Goal: Task Accomplishment & Management: Use online tool/utility

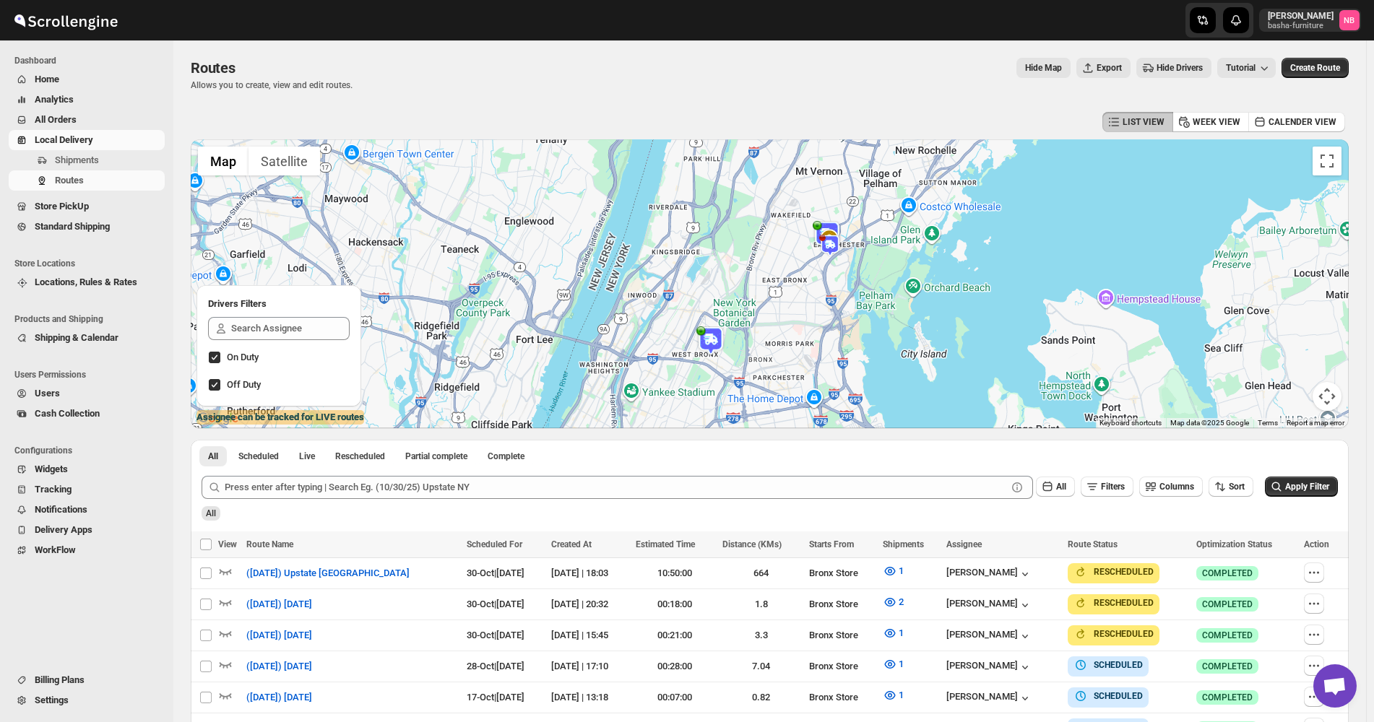
scroll to position [248, 0]
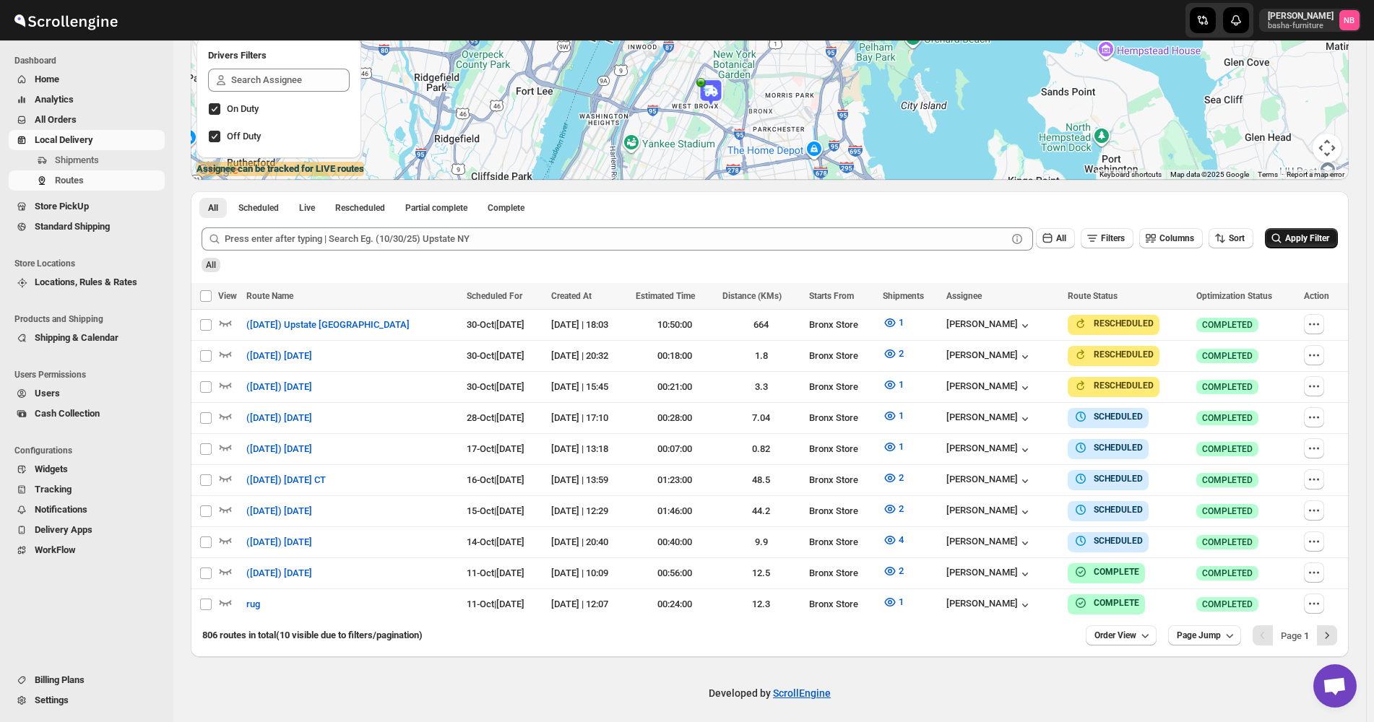
click at [1314, 233] on span "Apply Filter" at bounding box center [1307, 238] width 44 height 10
click at [899, 534] on span "4" at bounding box center [900, 539] width 5 height 11
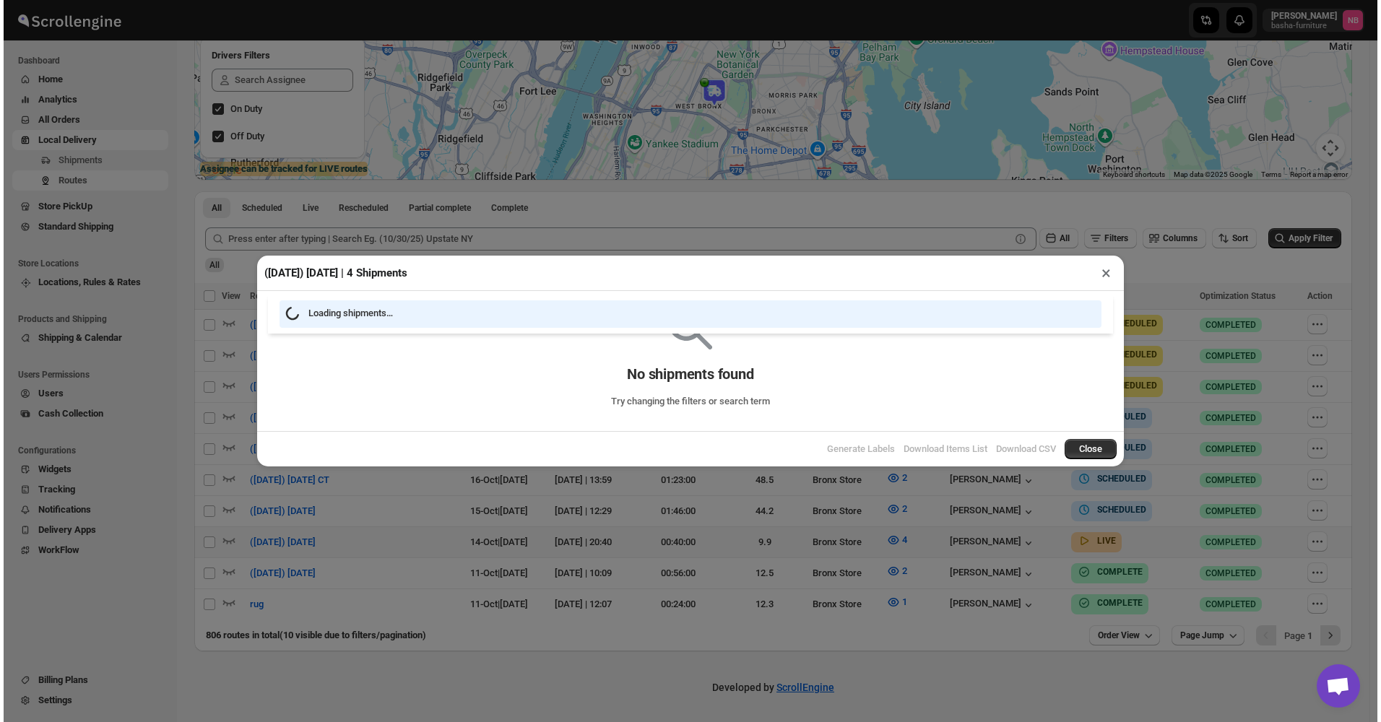
scroll to position [243, 0]
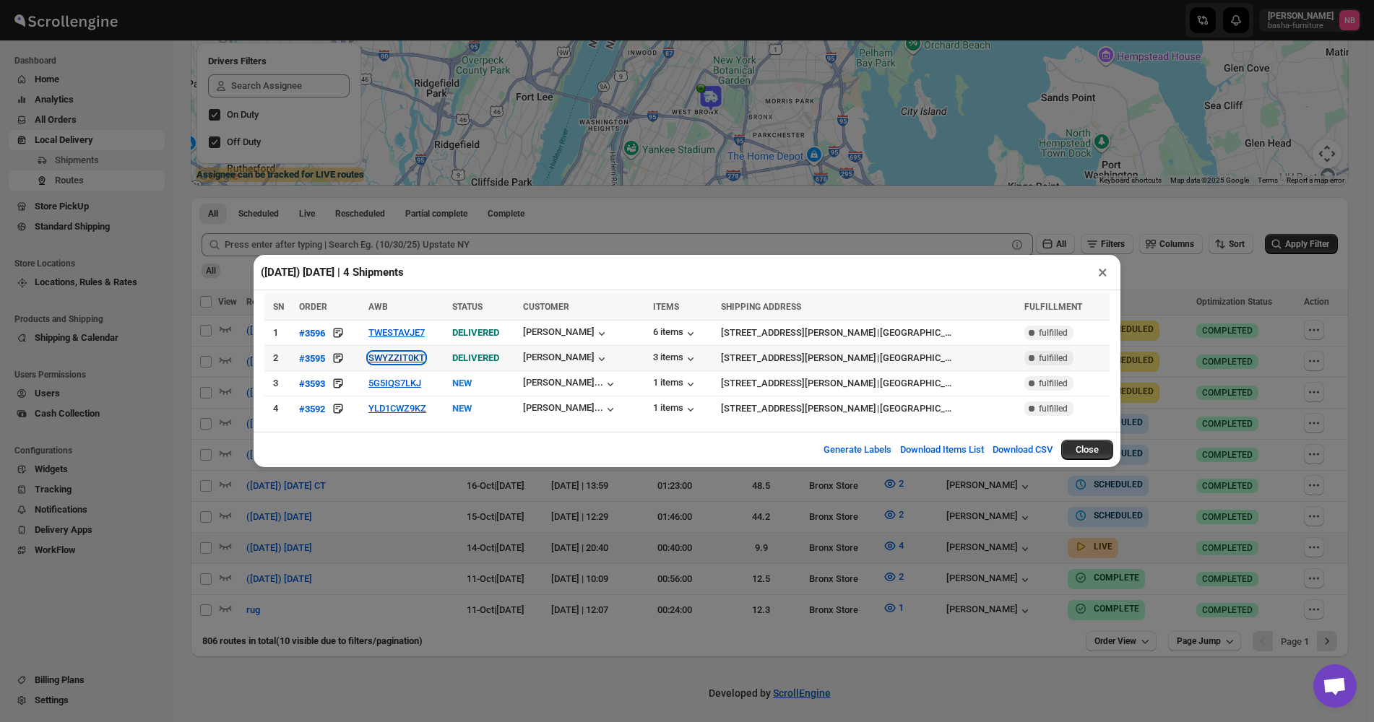
click at [418, 357] on button "SWYZZIT0KT" at bounding box center [396, 357] width 56 height 11
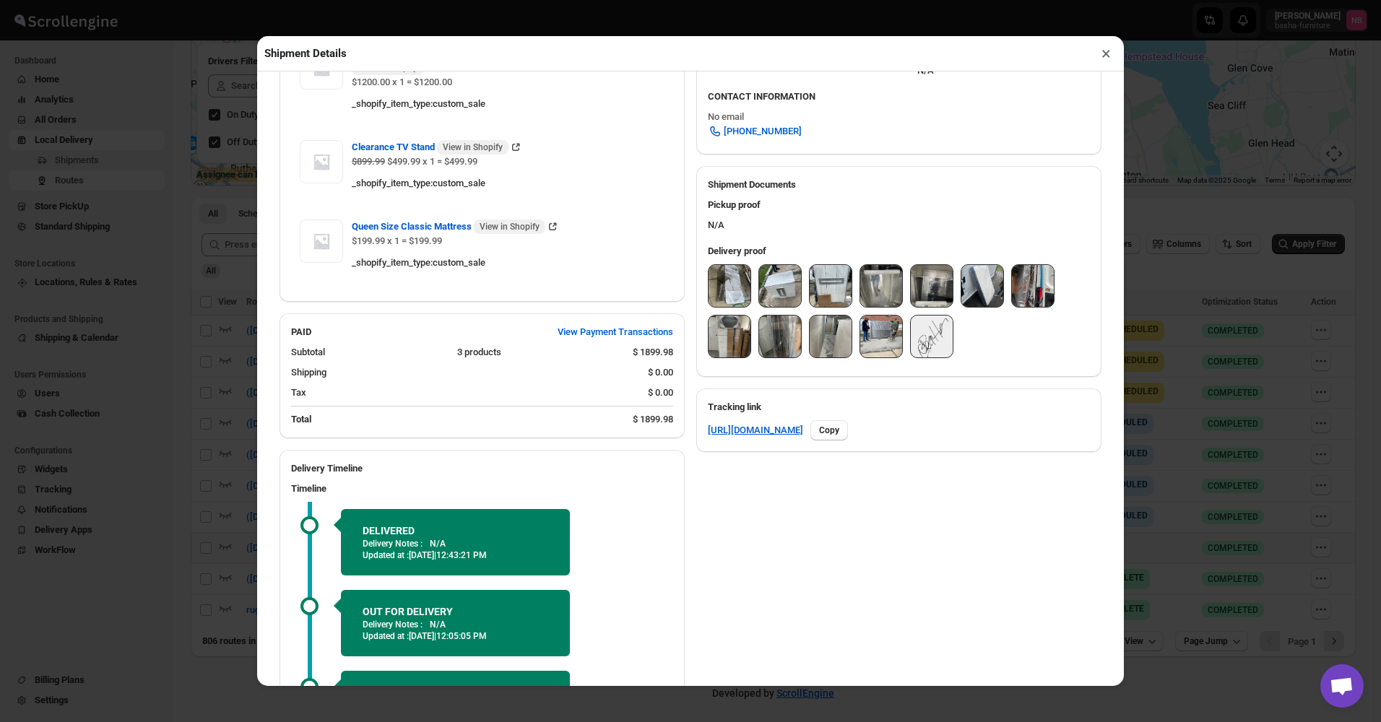
scroll to position [433, 0]
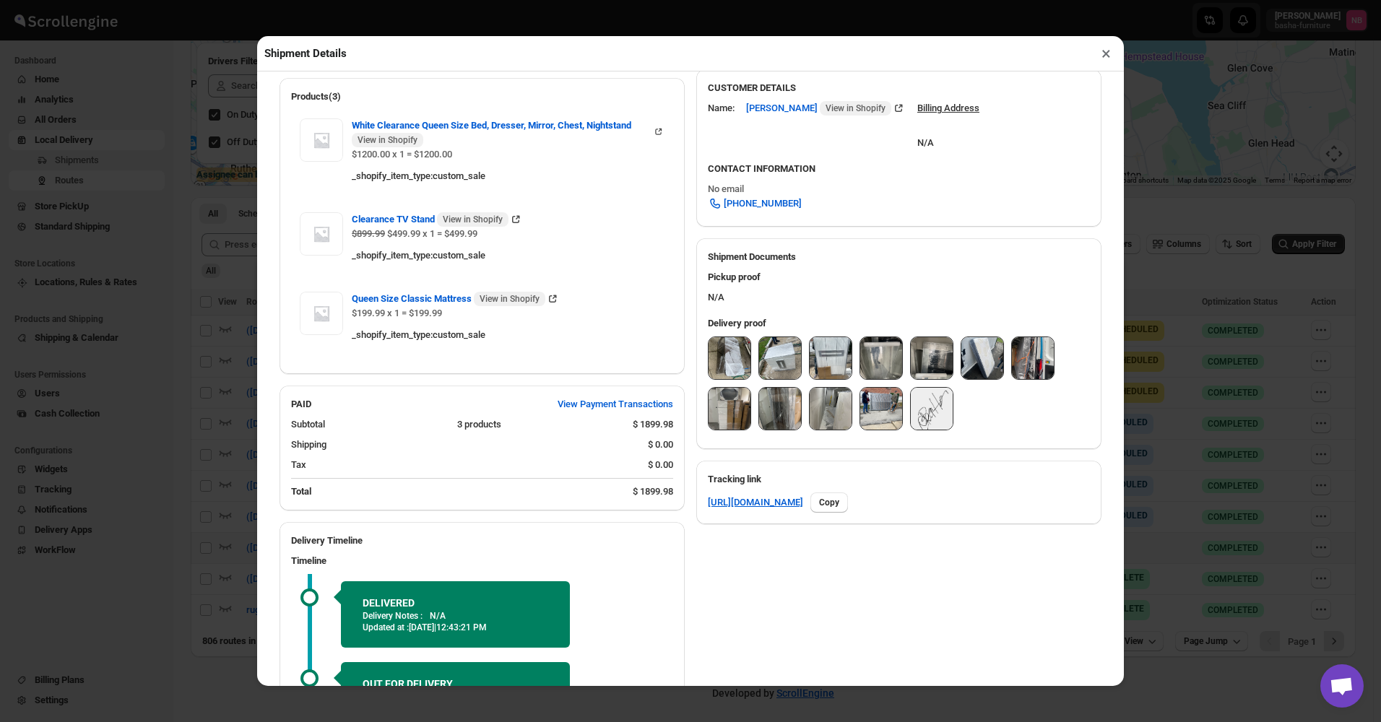
click at [737, 364] on img at bounding box center [729, 358] width 42 height 42
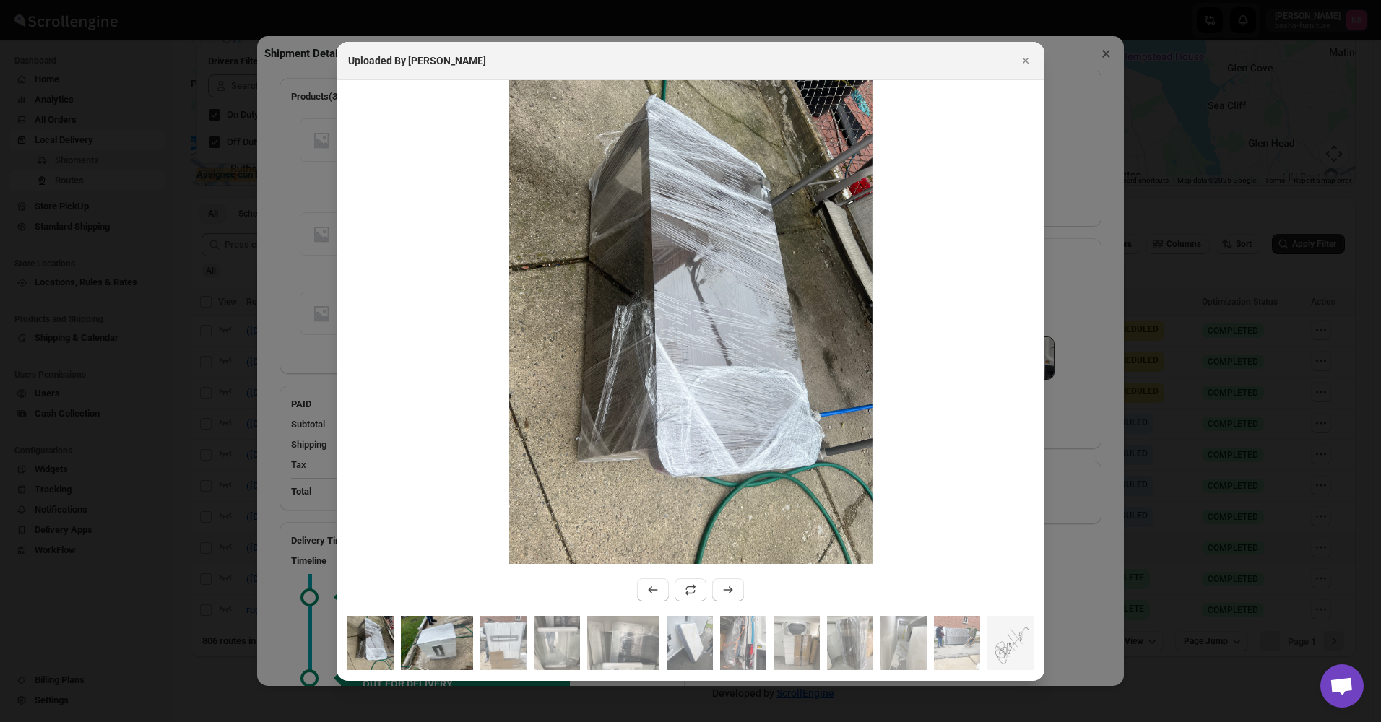
click at [472, 632] on img ":r8id:" at bounding box center [437, 643] width 72 height 54
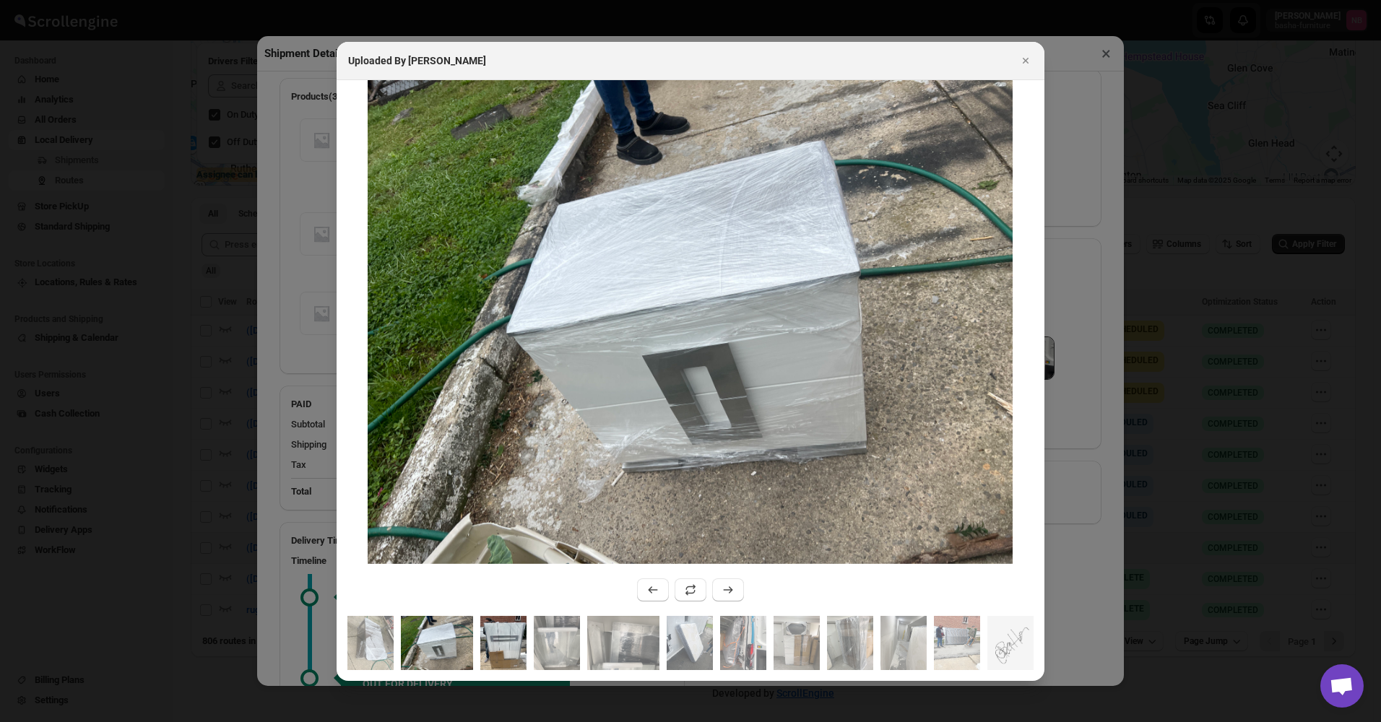
click at [496, 641] on img ":r8id:" at bounding box center [503, 643] width 46 height 54
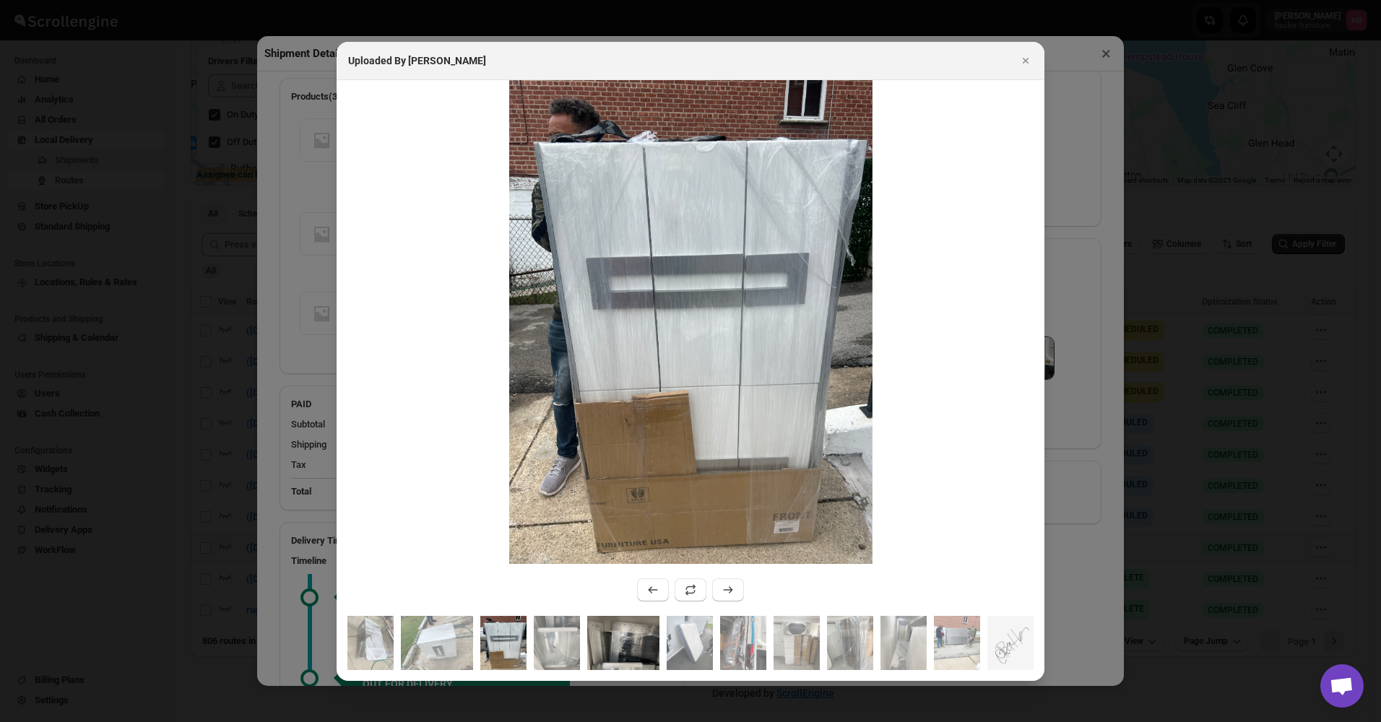
click at [640, 626] on img ":r8id:" at bounding box center [623, 643] width 72 height 54
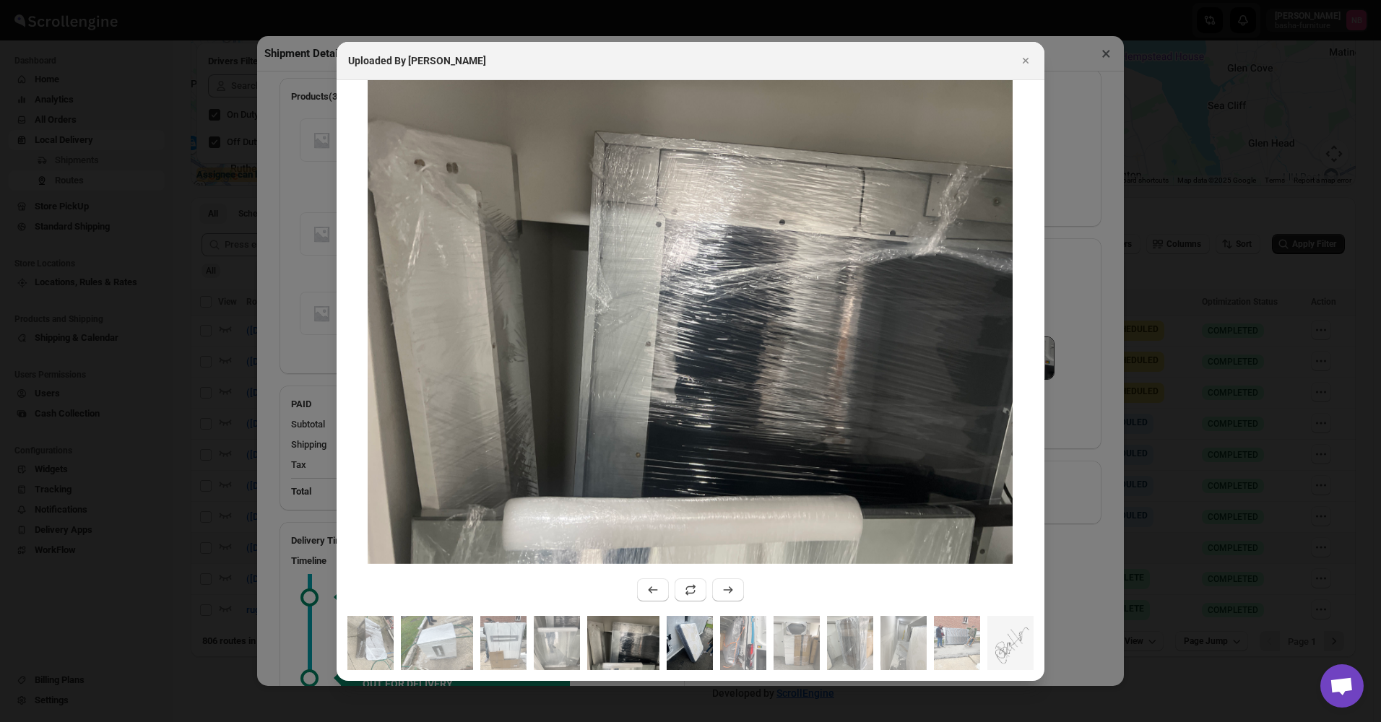
click at [682, 632] on img ":r8id:" at bounding box center [690, 643] width 46 height 54
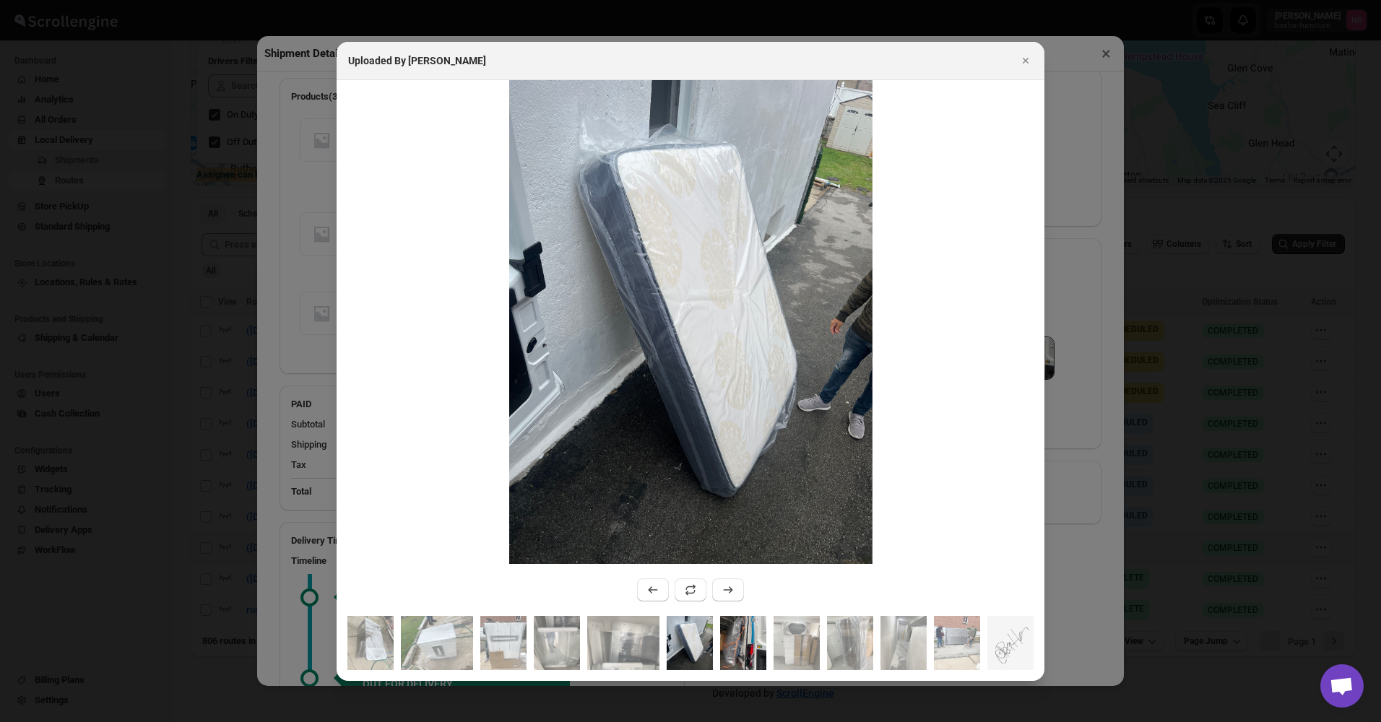
click at [741, 633] on img ":r8id:" at bounding box center [743, 643] width 46 height 54
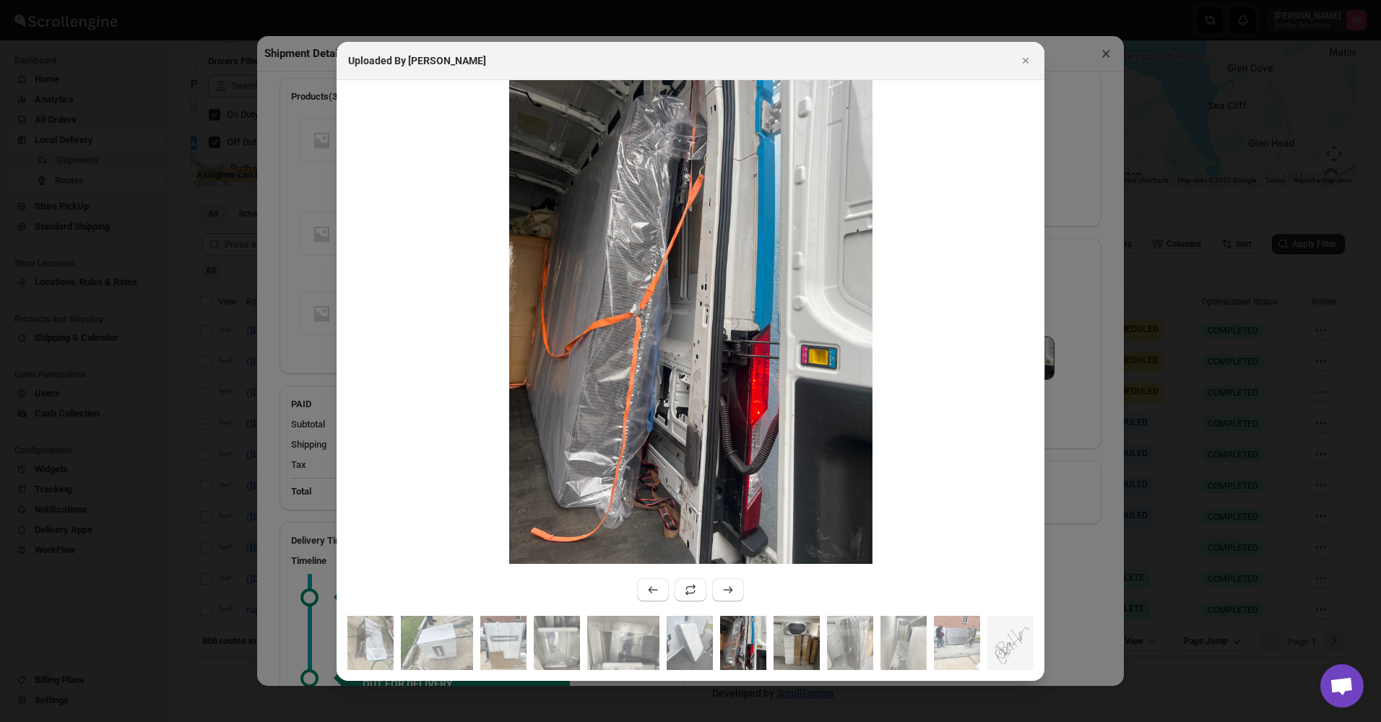
click at [781, 632] on img ":r8id:" at bounding box center [796, 643] width 46 height 54
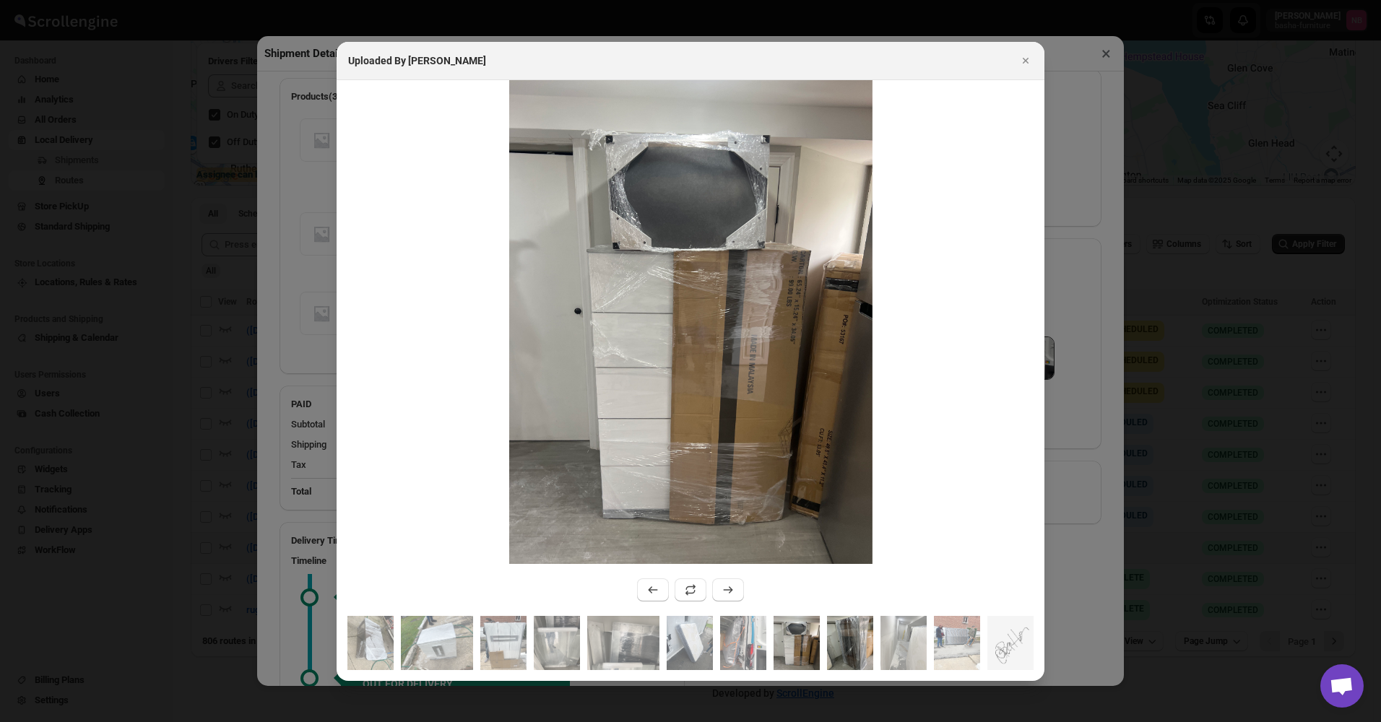
click at [830, 625] on img ":r8id:" at bounding box center [850, 643] width 46 height 54
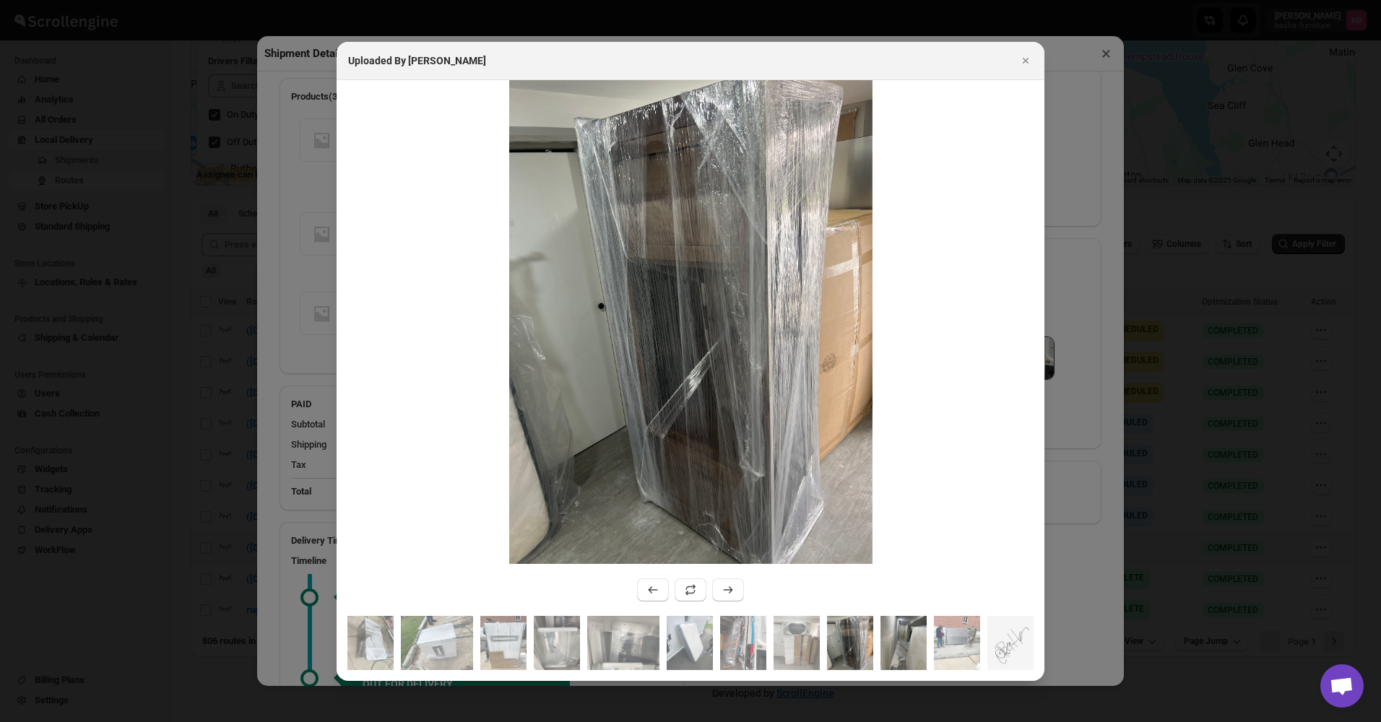
click at [898, 625] on img ":r8id:" at bounding box center [903, 643] width 46 height 54
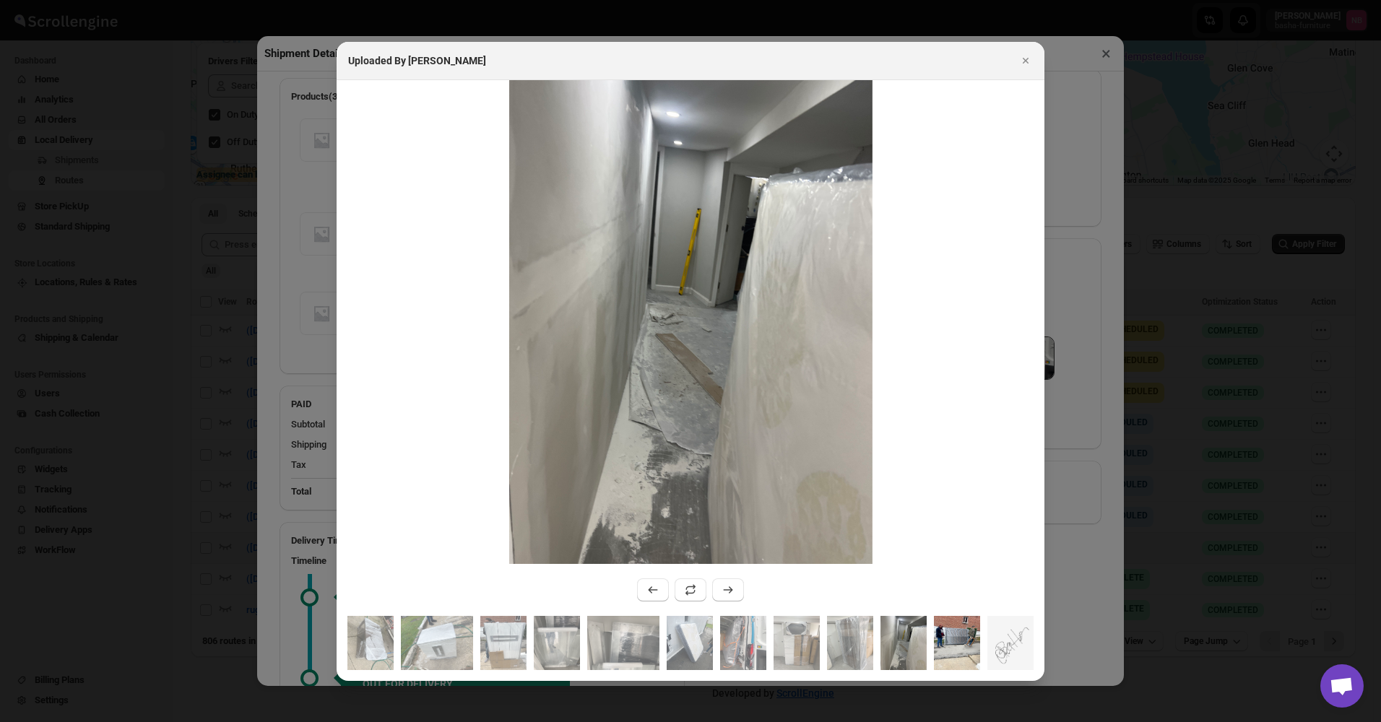
click at [945, 623] on img ":r8id:" at bounding box center [957, 643] width 46 height 54
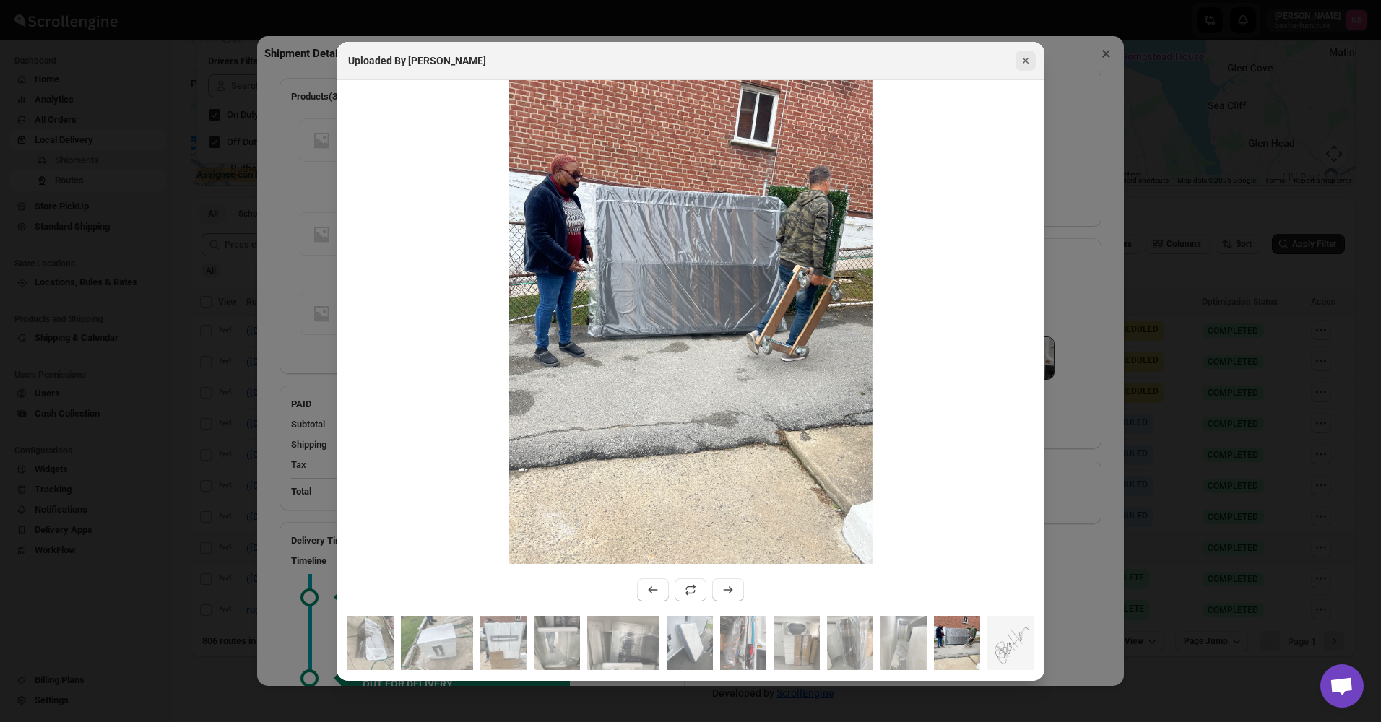
click at [1023, 63] on icon "Close" at bounding box center [1026, 61] width 6 height 6
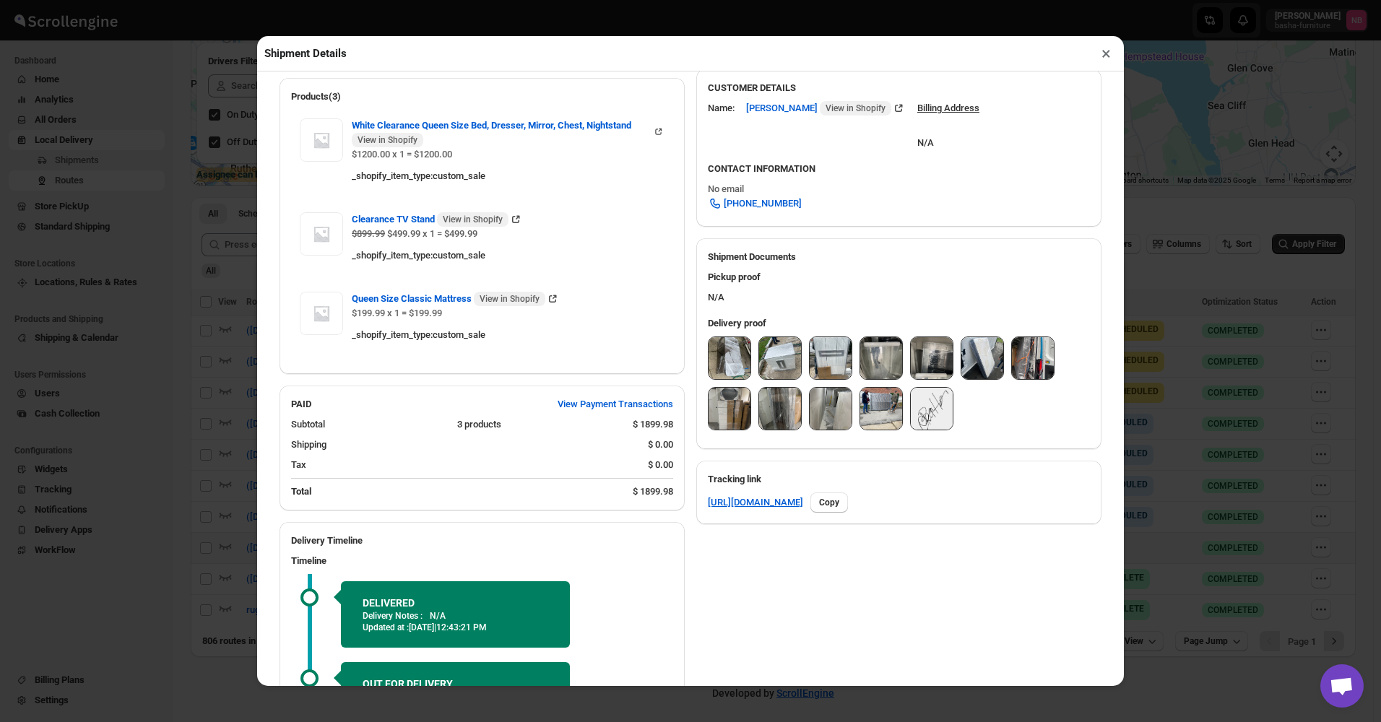
click at [1097, 61] on button "×" at bounding box center [1106, 53] width 21 height 20
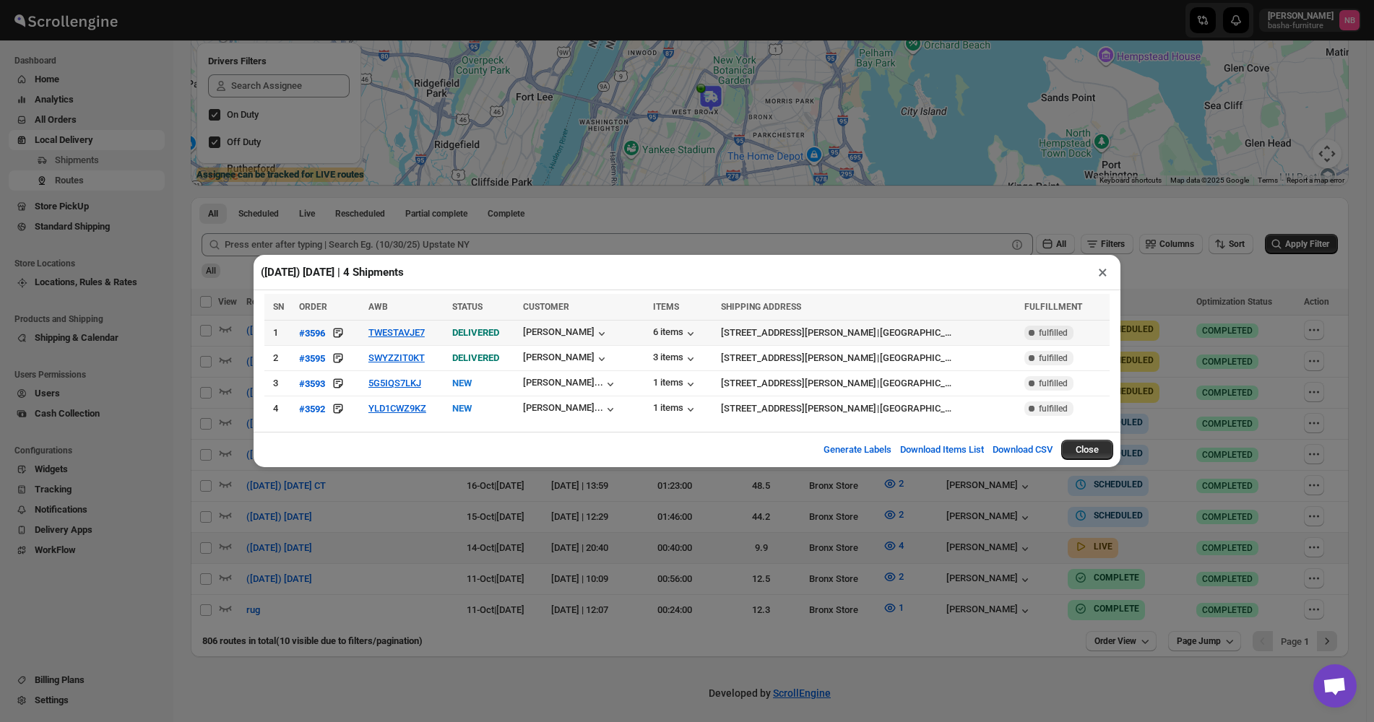
click at [417, 343] on td "TWESTAVJE7" at bounding box center [406, 333] width 84 height 25
click at [409, 338] on button "TWESTAVJE7" at bounding box center [396, 332] width 56 height 11
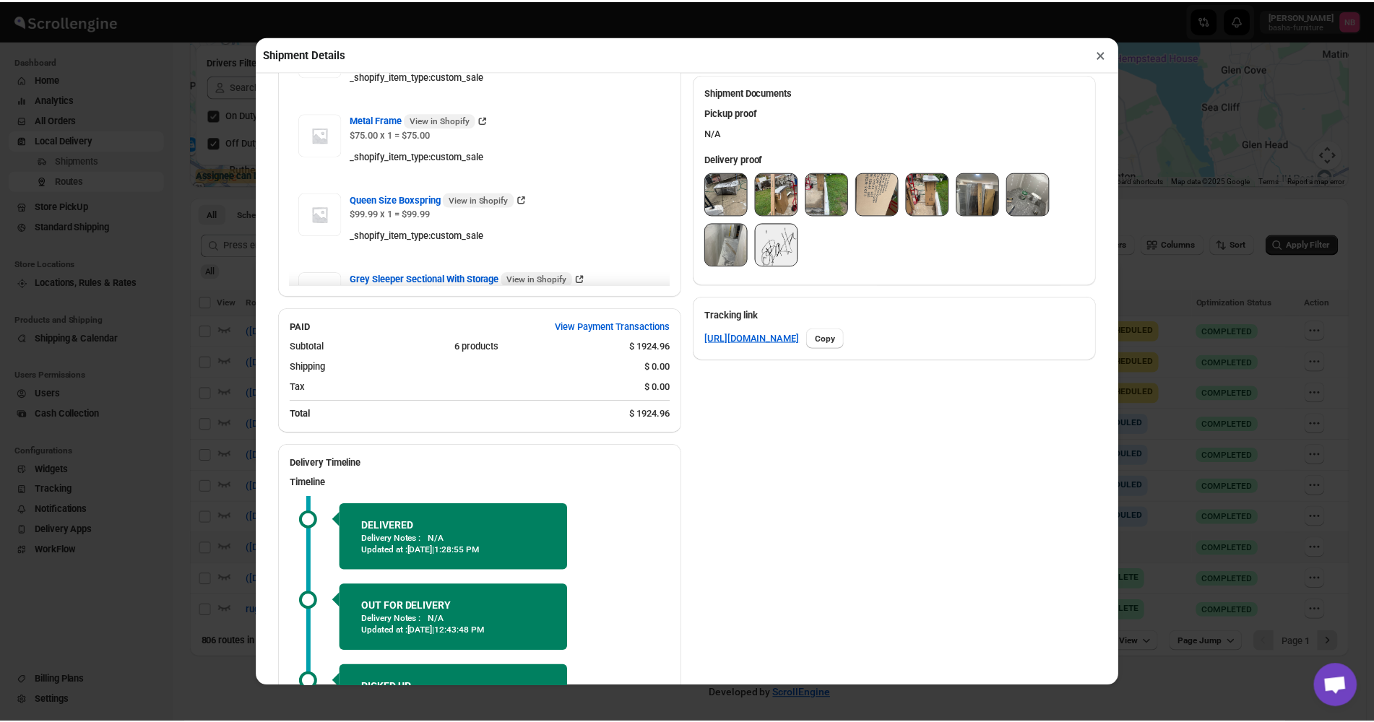
scroll to position [578, 0]
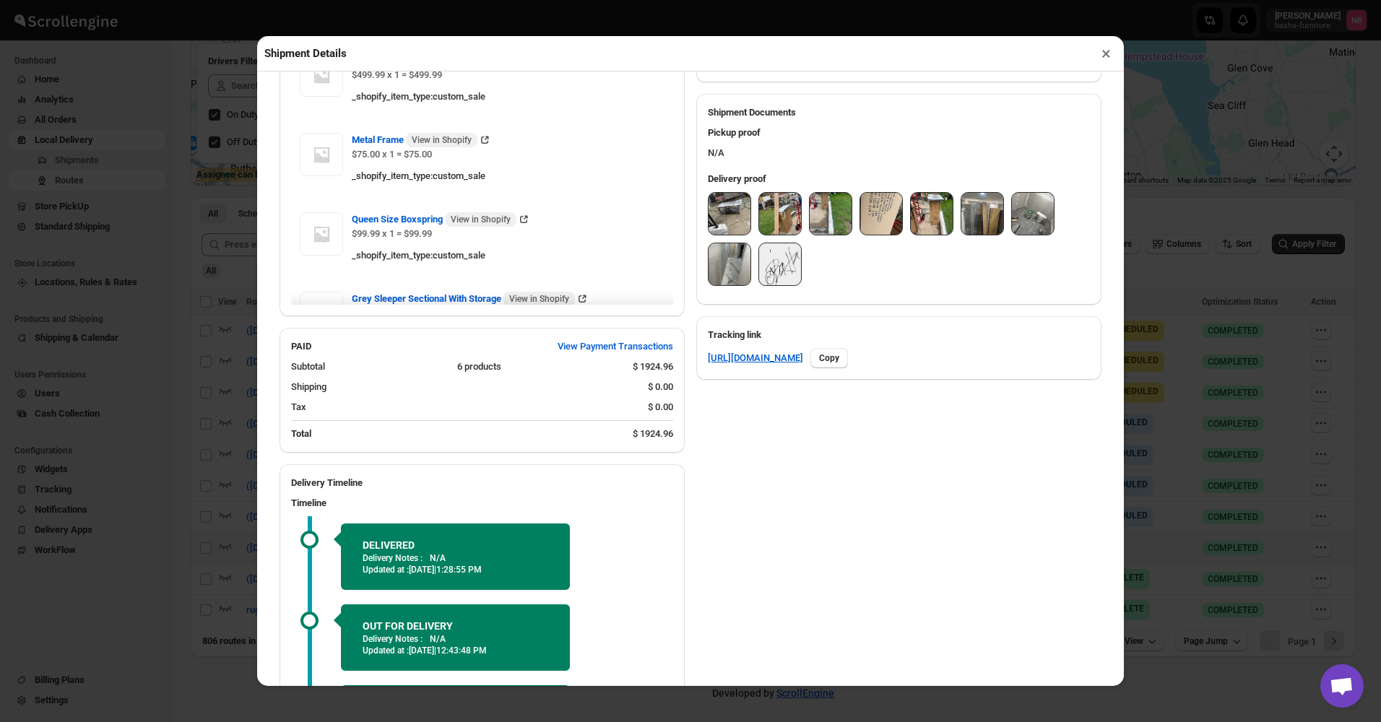
click at [737, 203] on img at bounding box center [729, 214] width 42 height 42
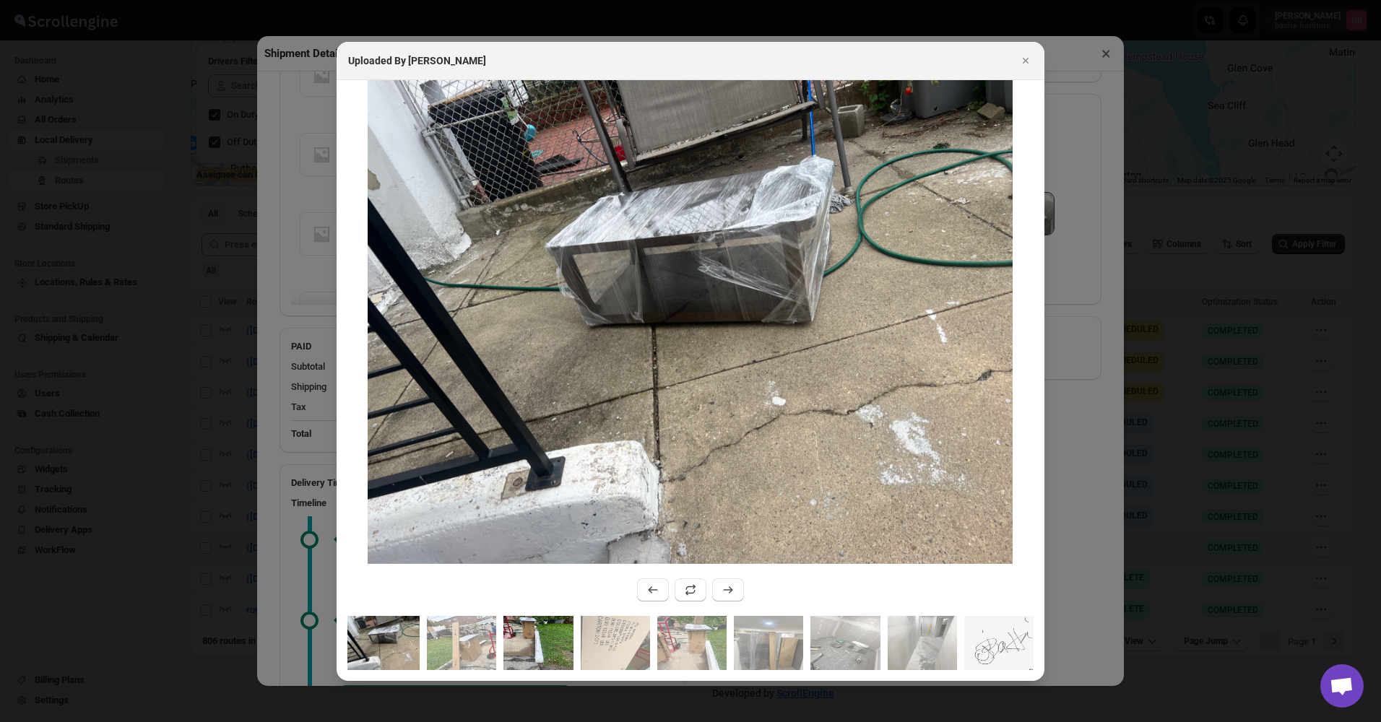
click at [526, 654] on img ":r8pb:" at bounding box center [537, 643] width 69 height 54
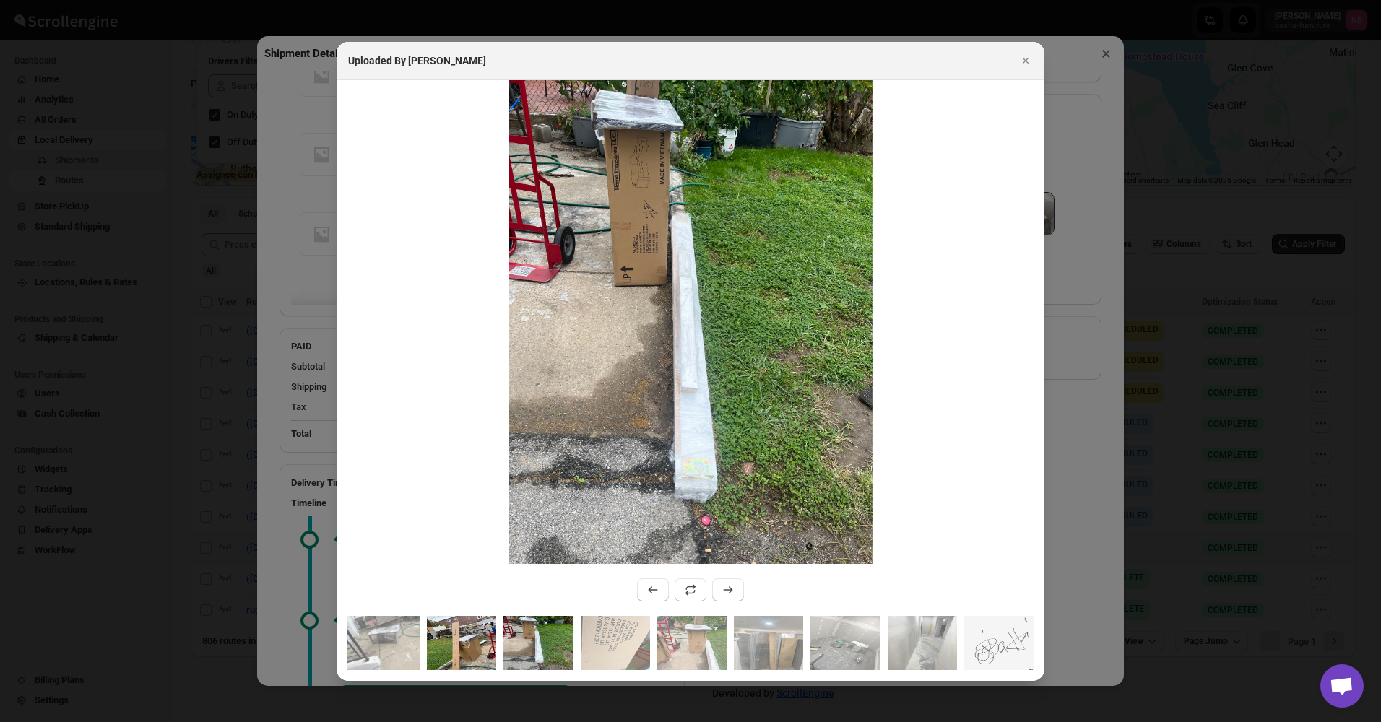
click at [468, 652] on img ":r8pb:" at bounding box center [461, 643] width 69 height 54
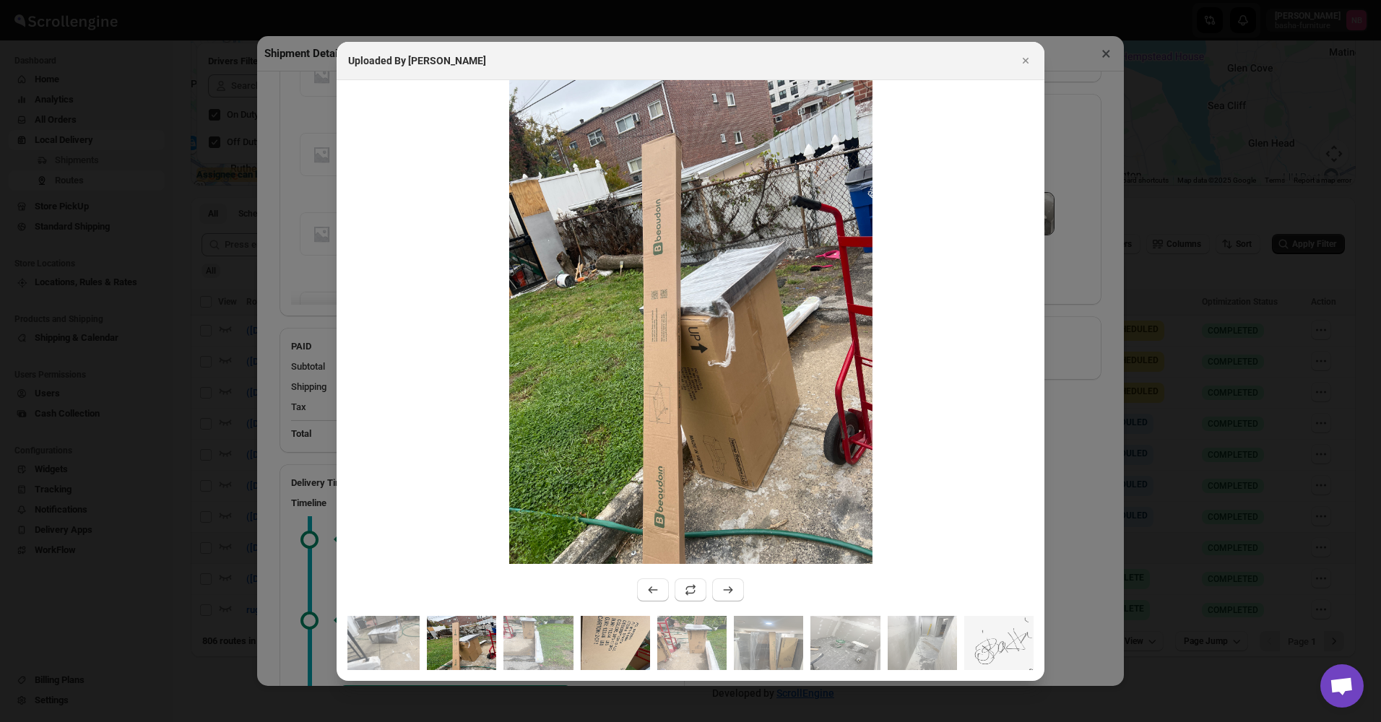
click at [646, 645] on img ":r8pb:" at bounding box center [615, 643] width 69 height 54
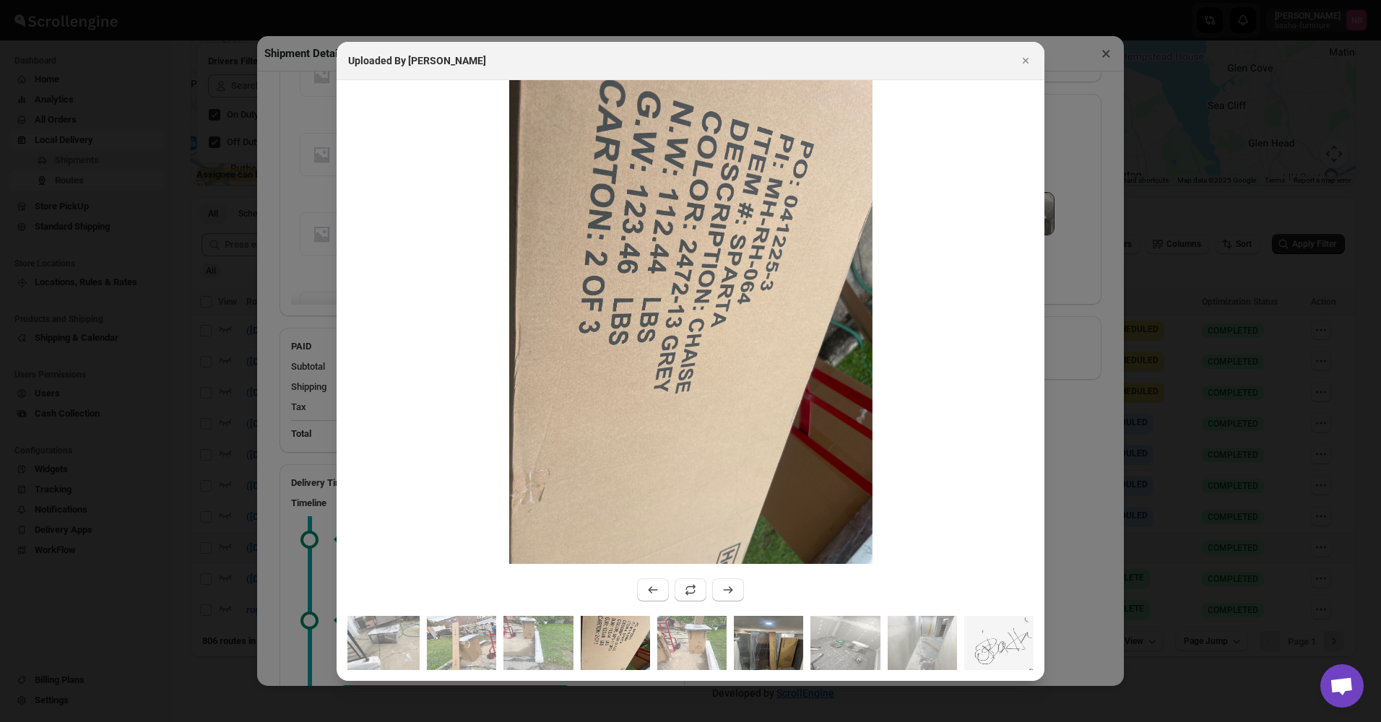
click at [755, 638] on img ":r8pb:" at bounding box center [768, 643] width 69 height 54
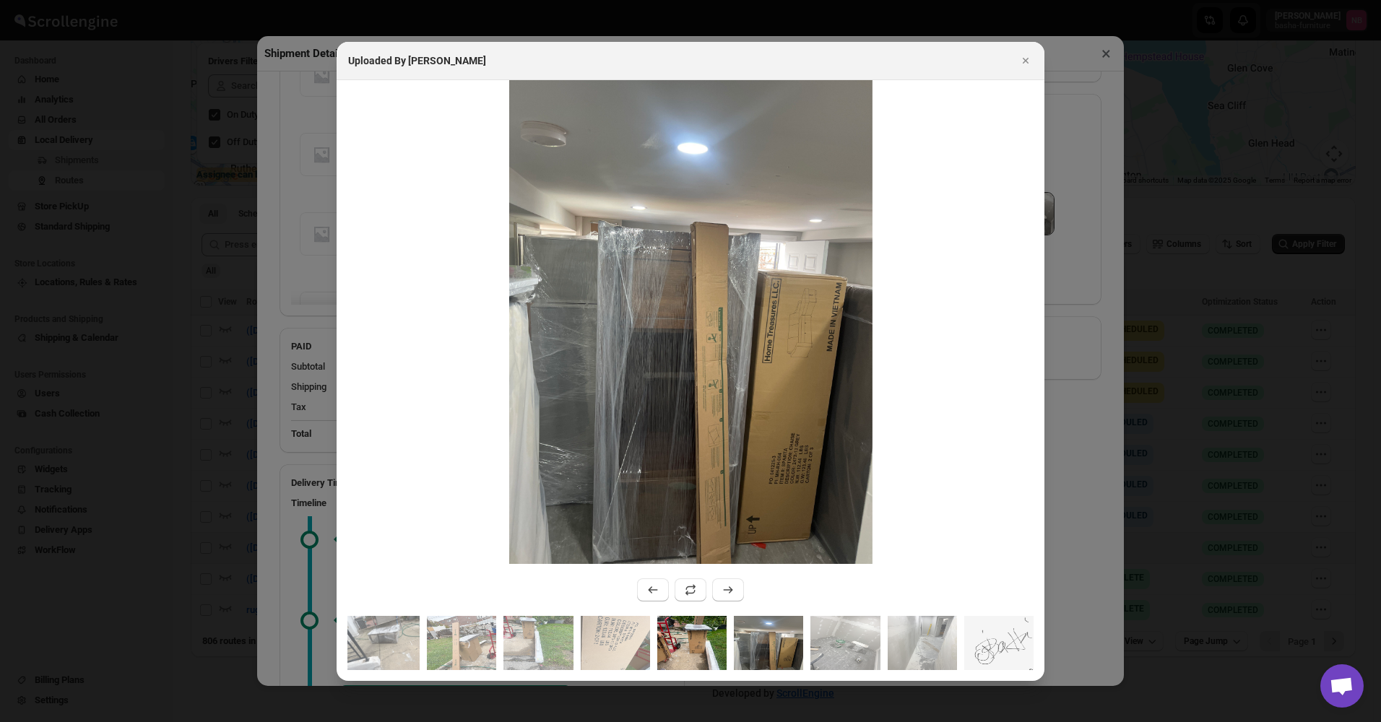
click at [687, 638] on img ":r8pb:" at bounding box center [691, 643] width 69 height 54
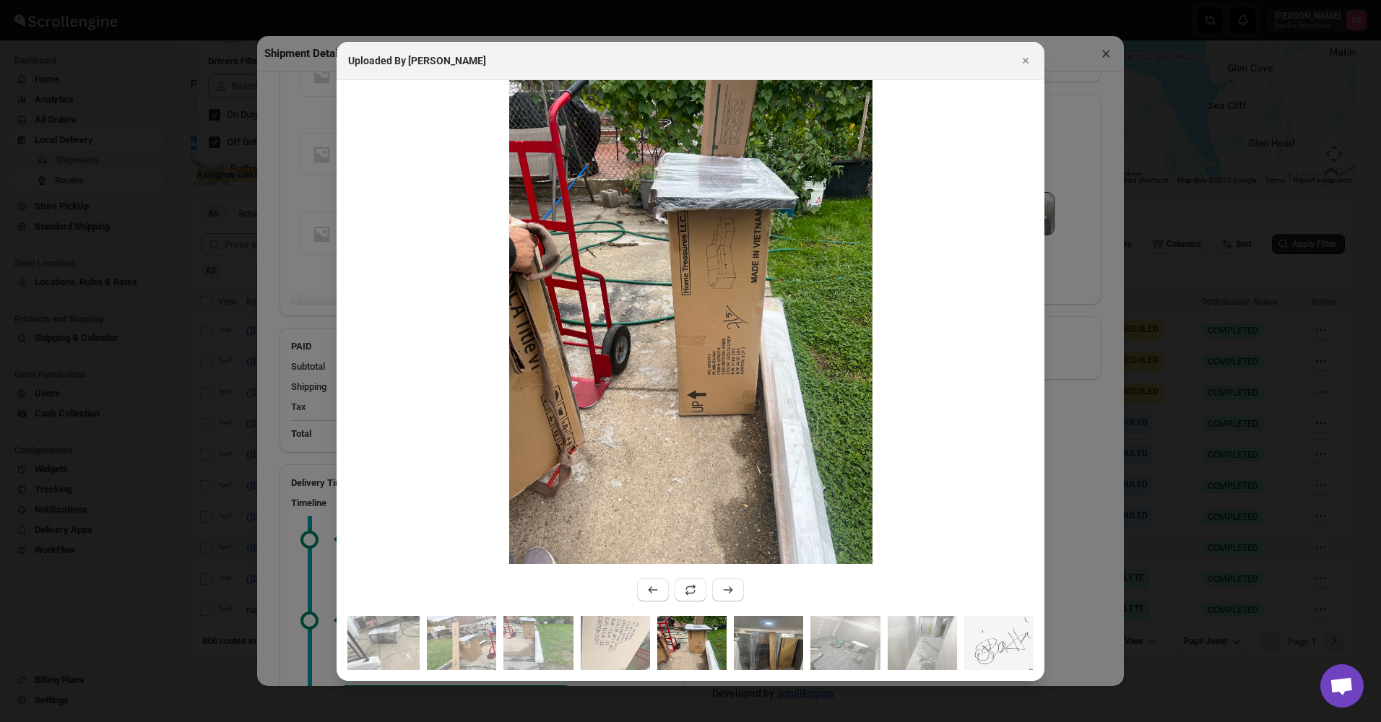
click at [770, 633] on img ":r8pb:" at bounding box center [768, 643] width 69 height 54
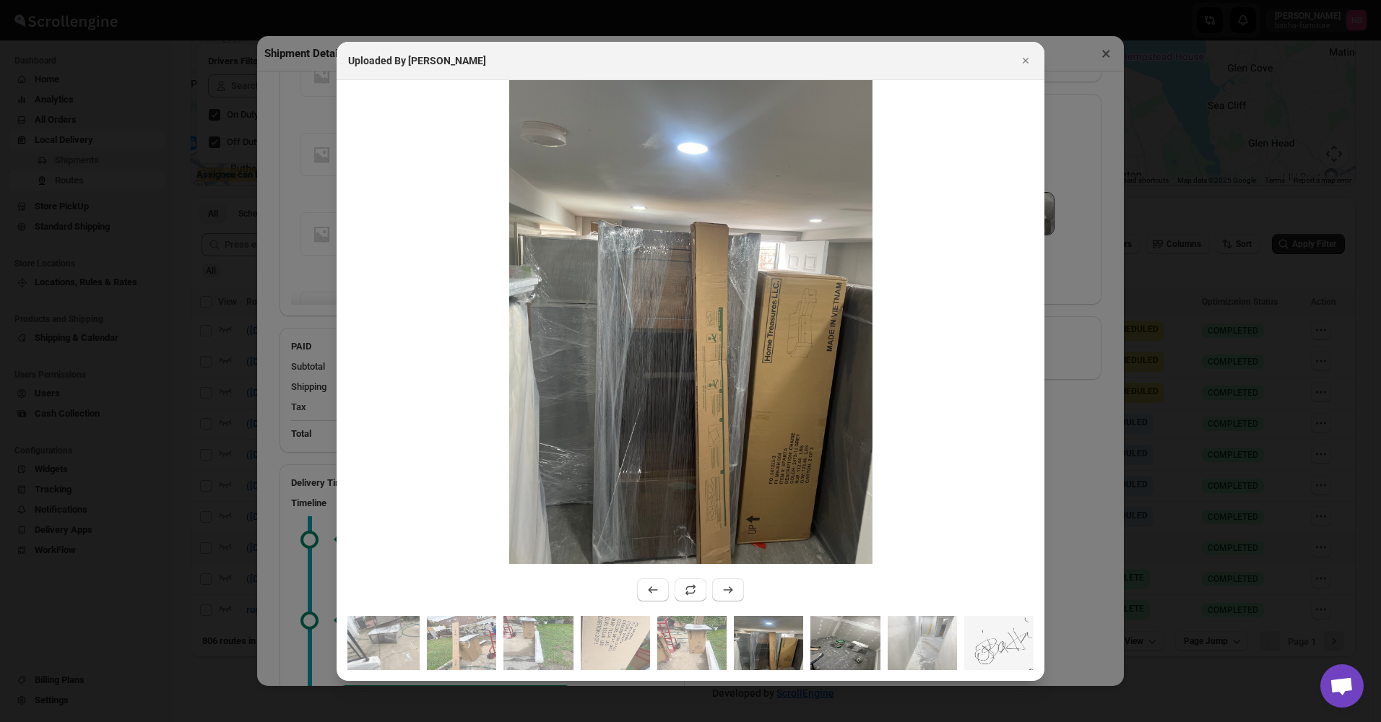
click at [828, 627] on img ":r8pb:" at bounding box center [844, 643] width 69 height 54
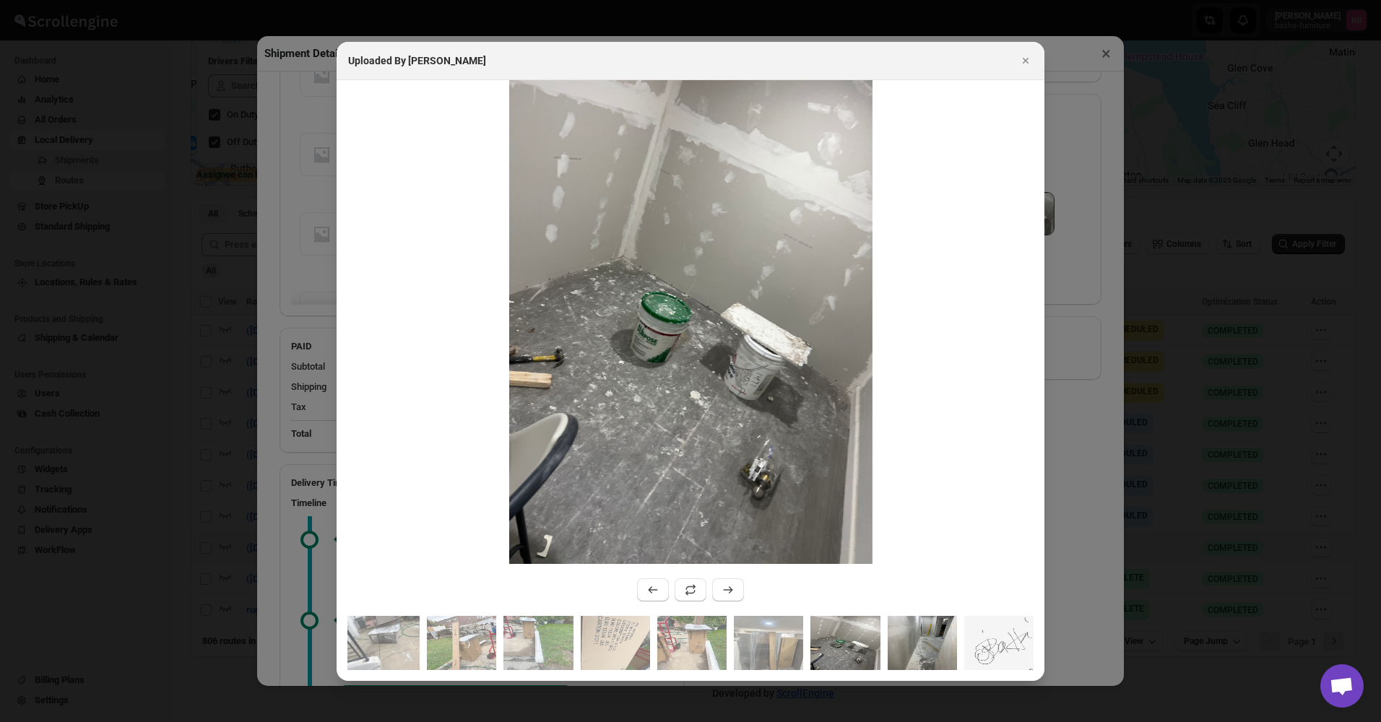
click at [929, 628] on img ":r8pb:" at bounding box center [922, 643] width 69 height 54
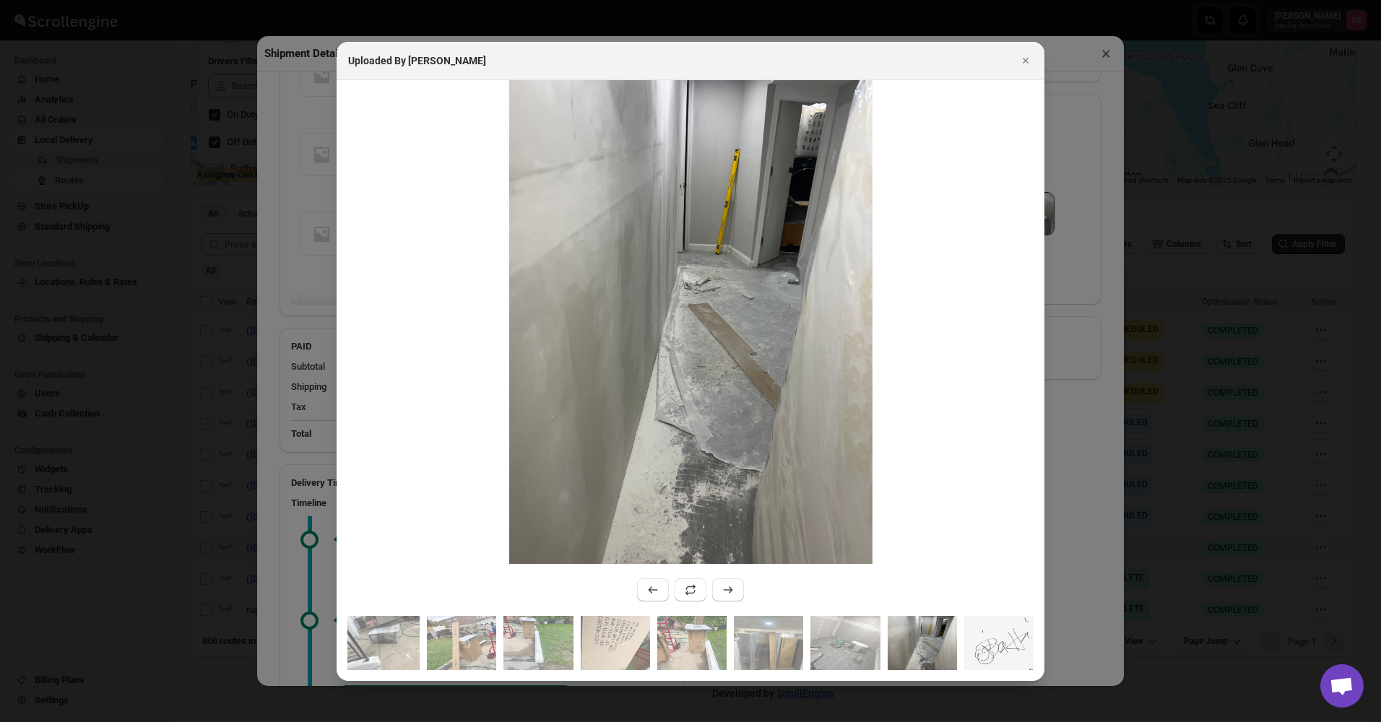
click at [1024, 49] on div "Uploaded By [PERSON_NAME]" at bounding box center [691, 61] width 708 height 38
click at [1020, 66] on icon "Close" at bounding box center [1025, 60] width 14 height 14
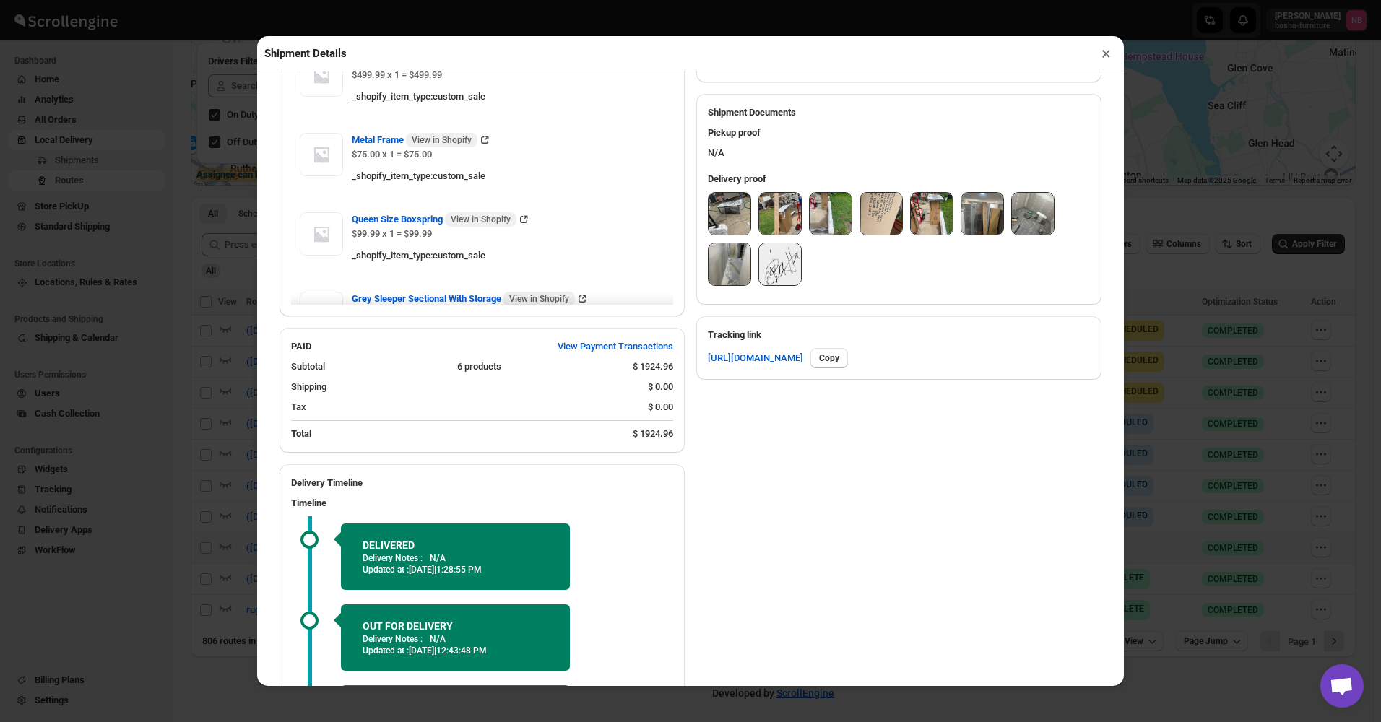
click at [1103, 56] on button "×" at bounding box center [1106, 53] width 21 height 20
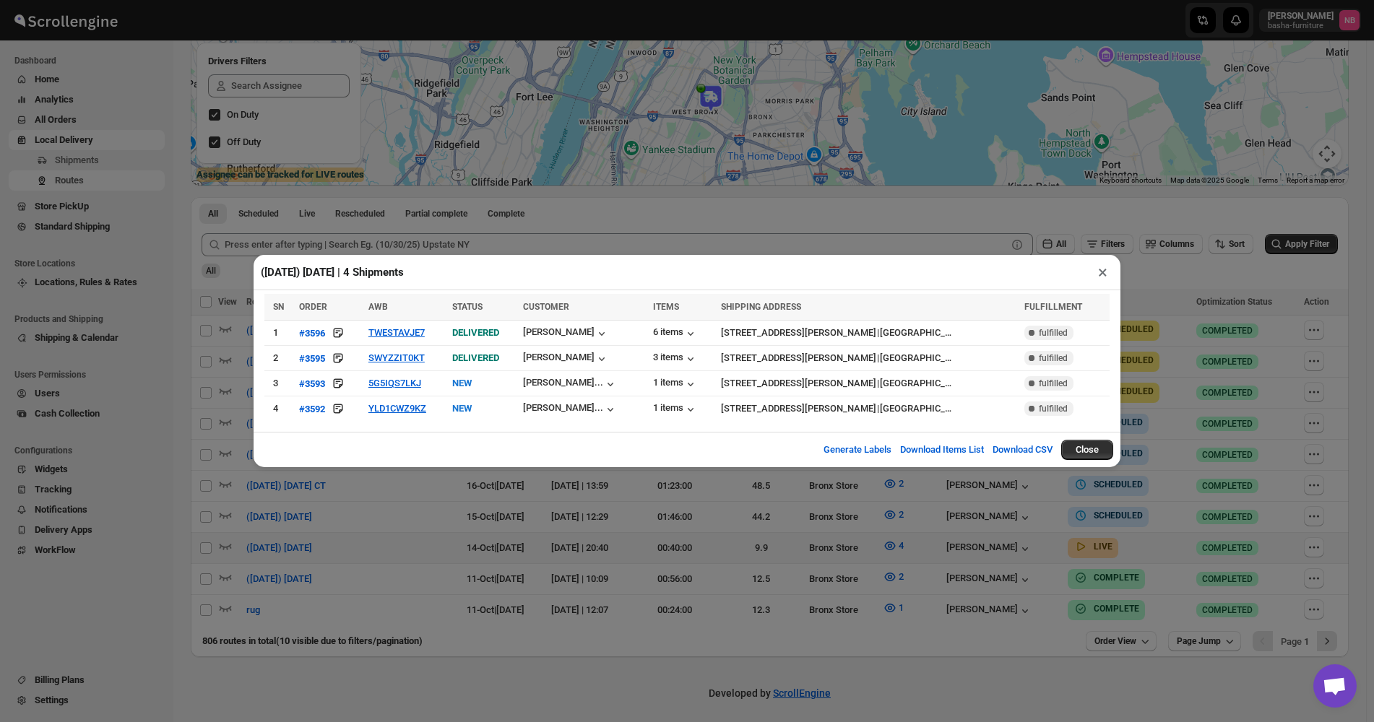
click at [404, 539] on div "([DATE]) [DATE] | 4 Shipments × SN ORDER AWB STATUS CUSTOMER ITEMS SHIPPING ADD…" at bounding box center [687, 361] width 1374 height 722
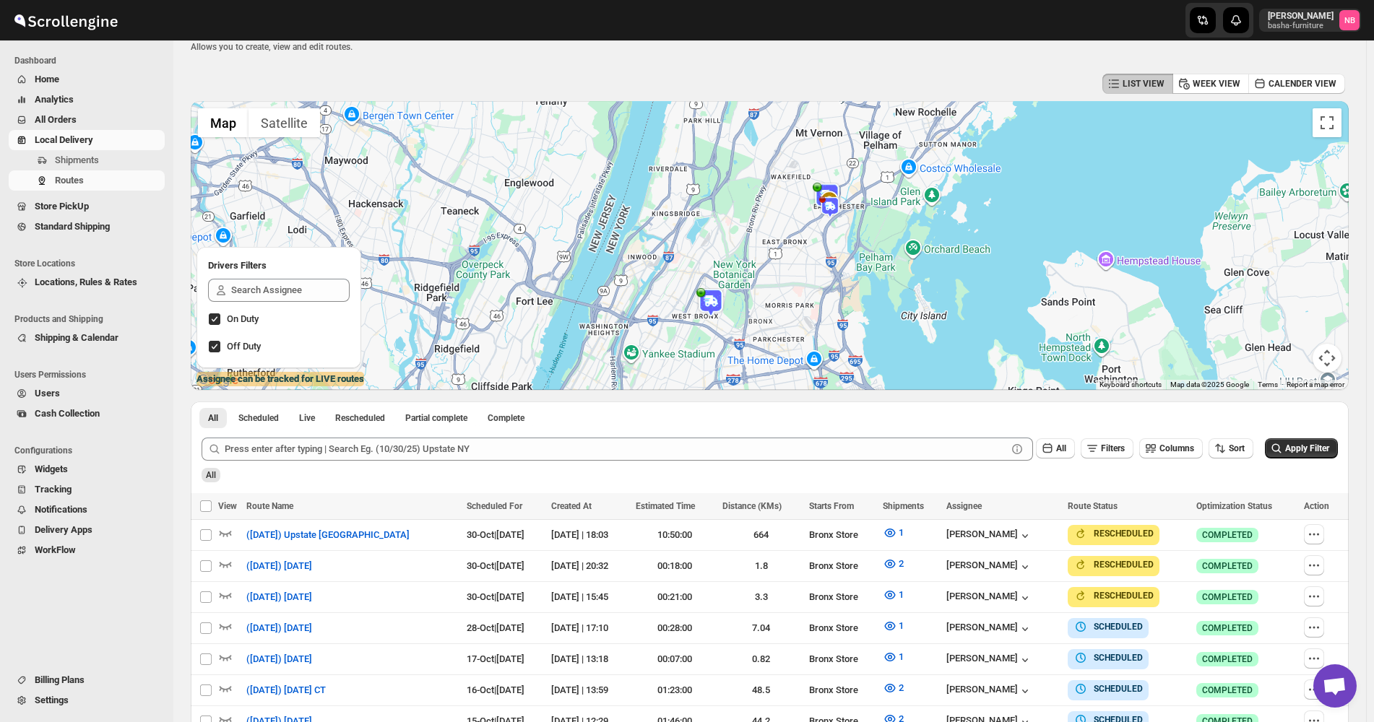
scroll to position [0, 0]
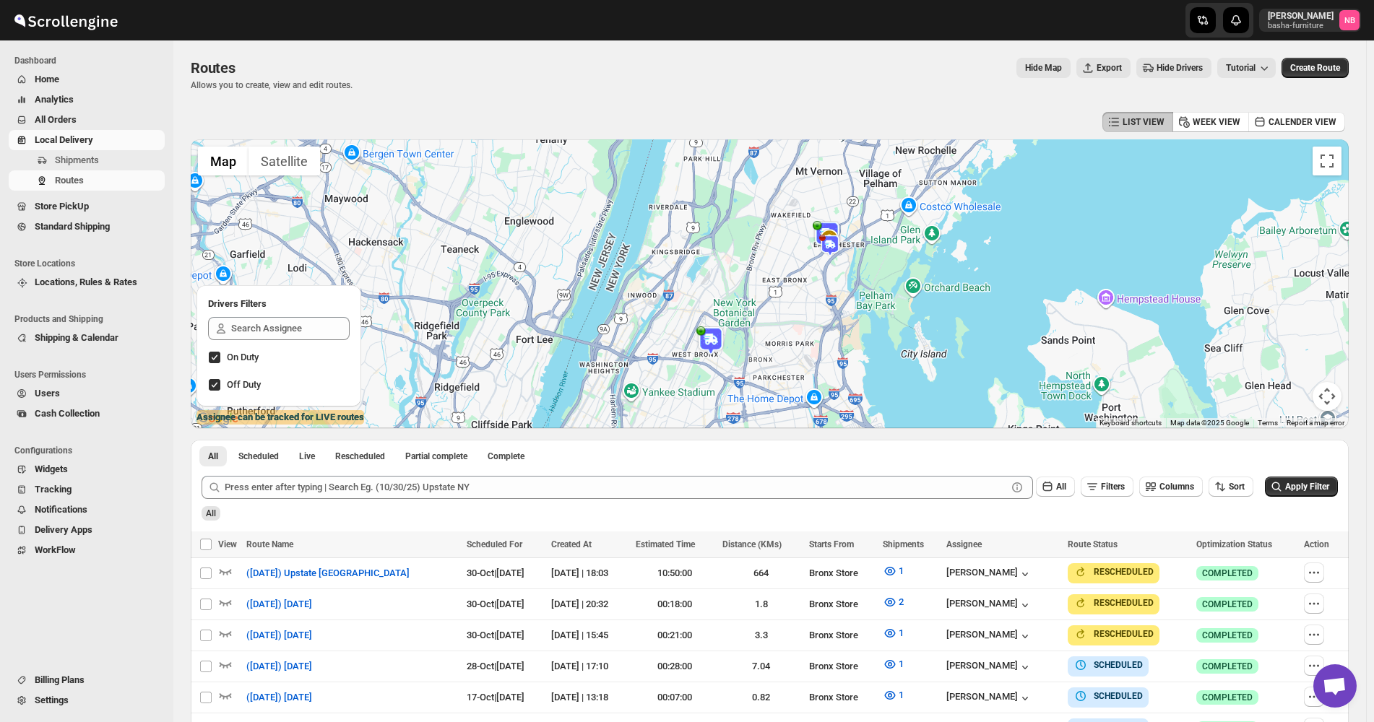
click at [179, 136] on div "Routes. This page is ready Routes Allows you to create, view and edit routes. H…" at bounding box center [769, 472] width 1192 height 865
